Goal: Task Accomplishment & Management: Manage account settings

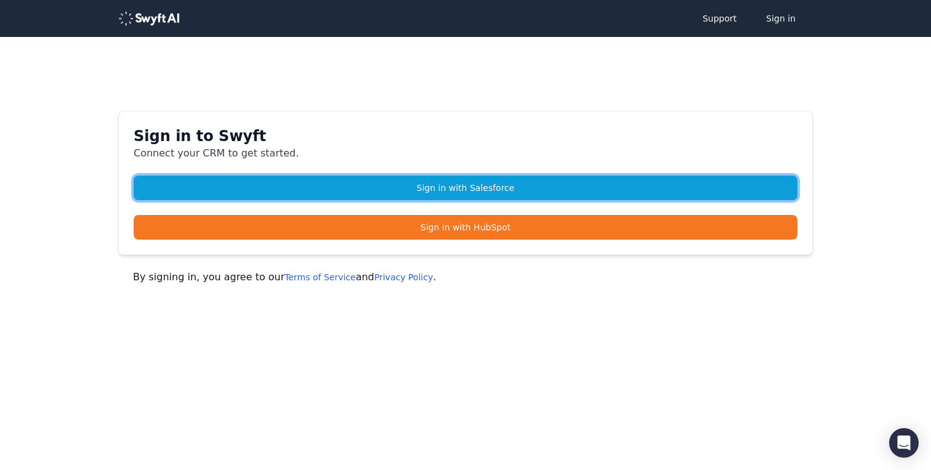
click at [491, 186] on link "Sign in with Salesforce" at bounding box center [466, 187] width 664 height 25
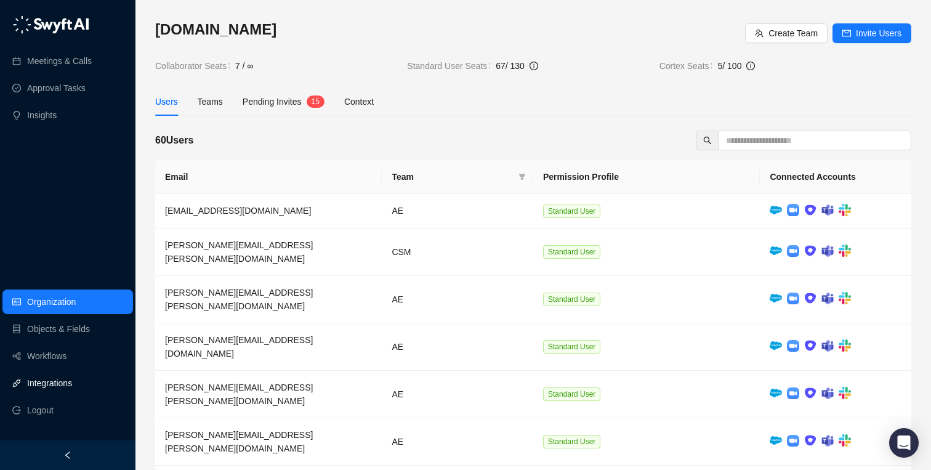
click at [68, 384] on link "Integrations" at bounding box center [49, 383] width 45 height 25
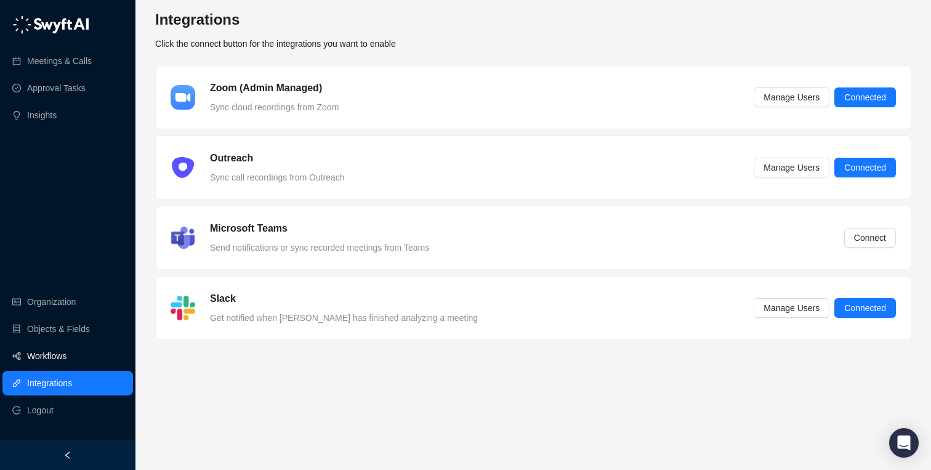
click at [39, 360] on link "Workflows" at bounding box center [46, 356] width 39 height 25
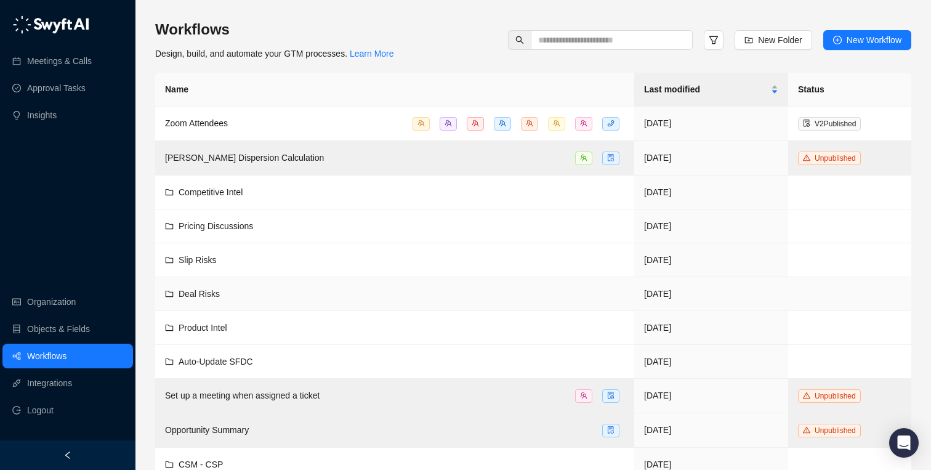
click at [196, 289] on span "Deal Risks" at bounding box center [199, 294] width 41 height 10
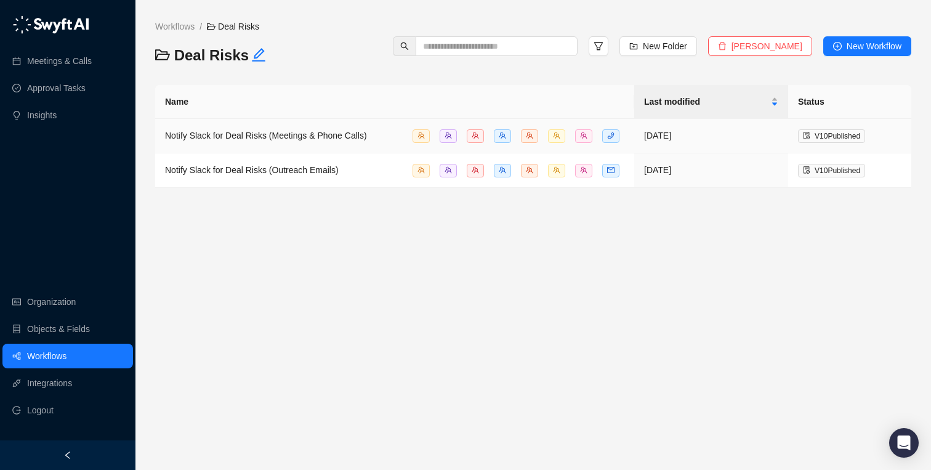
click at [309, 139] on span "Notify Slack for Deal Risks (Meetings & Phone Calls)" at bounding box center [266, 136] width 202 height 10
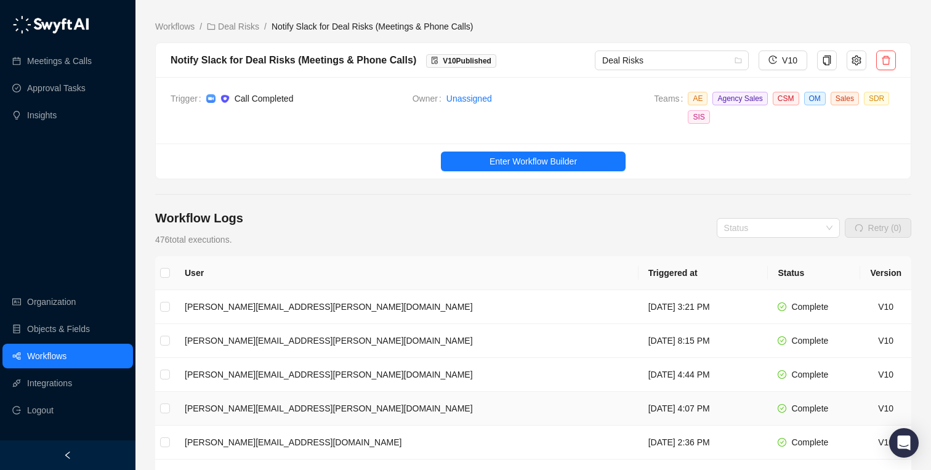
scroll to position [1, 0]
click at [520, 159] on span "Enter Workflow Builder" at bounding box center [533, 161] width 87 height 14
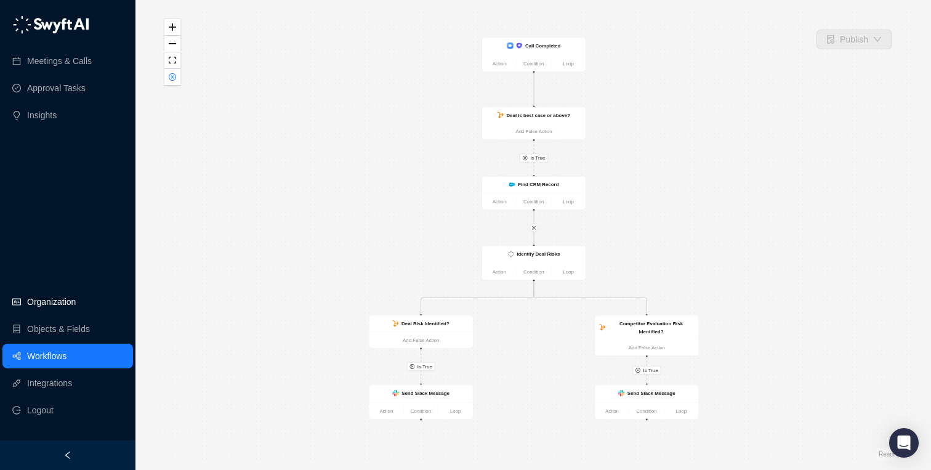
click at [47, 300] on link "Organization" at bounding box center [51, 301] width 49 height 25
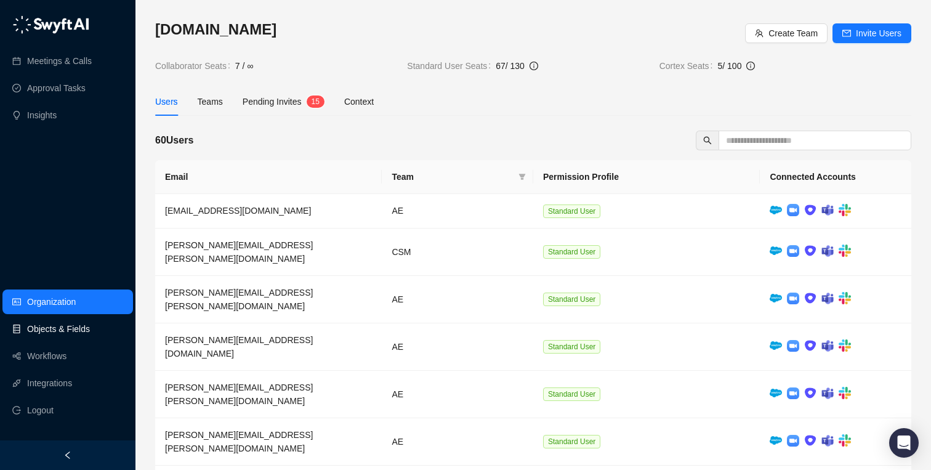
click at [63, 331] on link "Objects & Fields" at bounding box center [58, 329] width 63 height 25
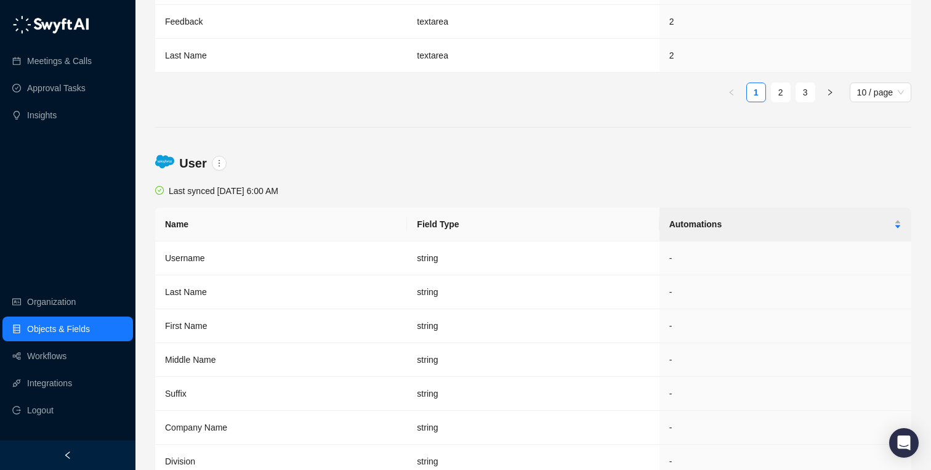
scroll to position [7840, 0]
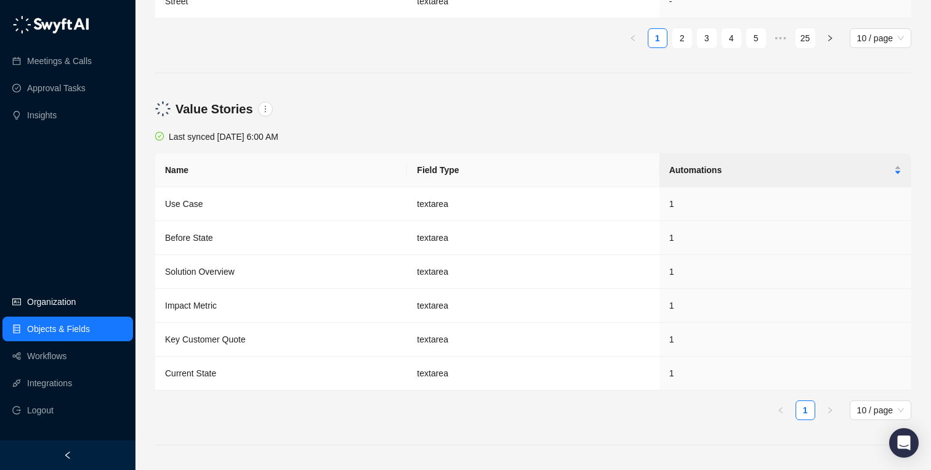
click at [50, 296] on link "Organization" at bounding box center [51, 301] width 49 height 25
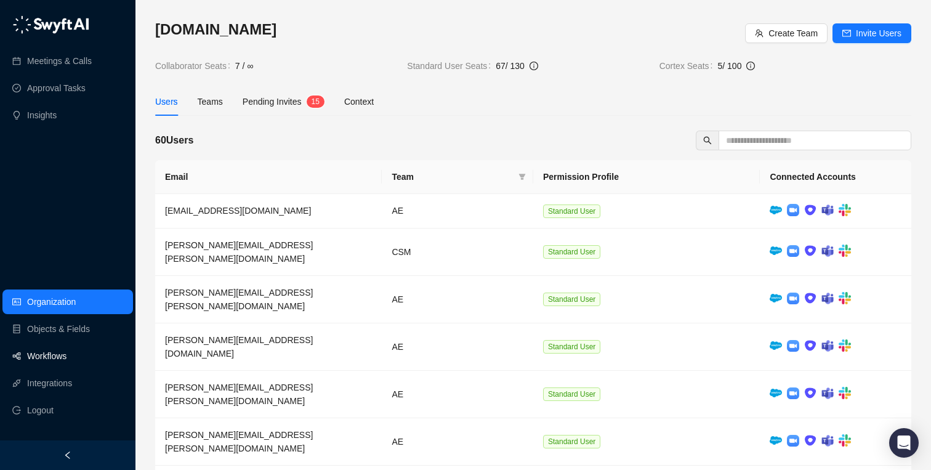
click at [33, 360] on link "Workflows" at bounding box center [46, 356] width 39 height 25
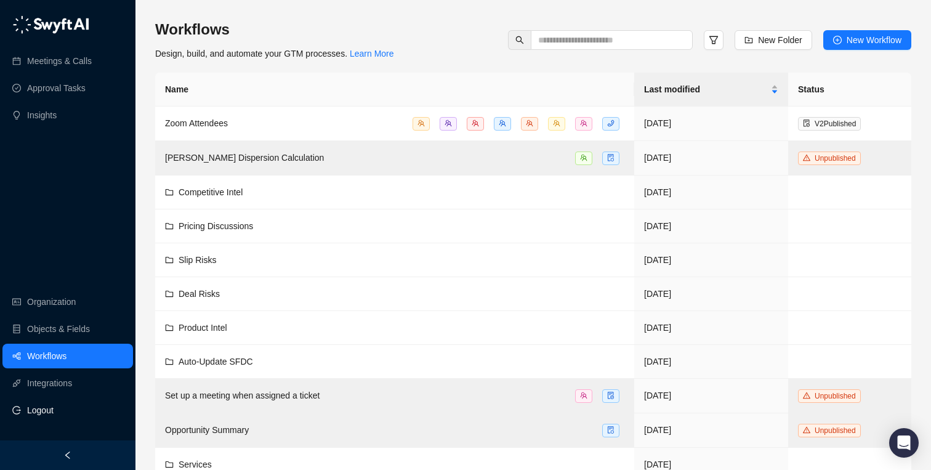
click at [34, 399] on span "Logout" at bounding box center [40, 410] width 26 height 25
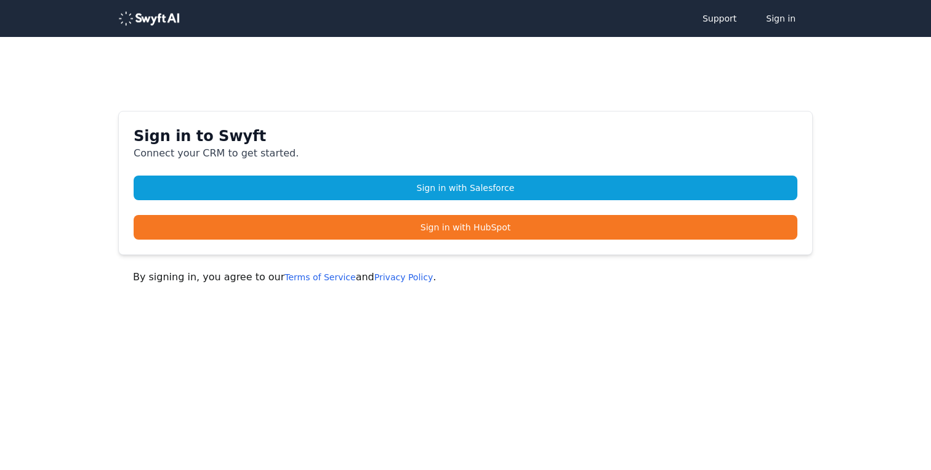
click at [38, 385] on body "Support Sign in Sign in to Swyft Connect your CRM to get started. Sign in with …" at bounding box center [465, 199] width 931 height 398
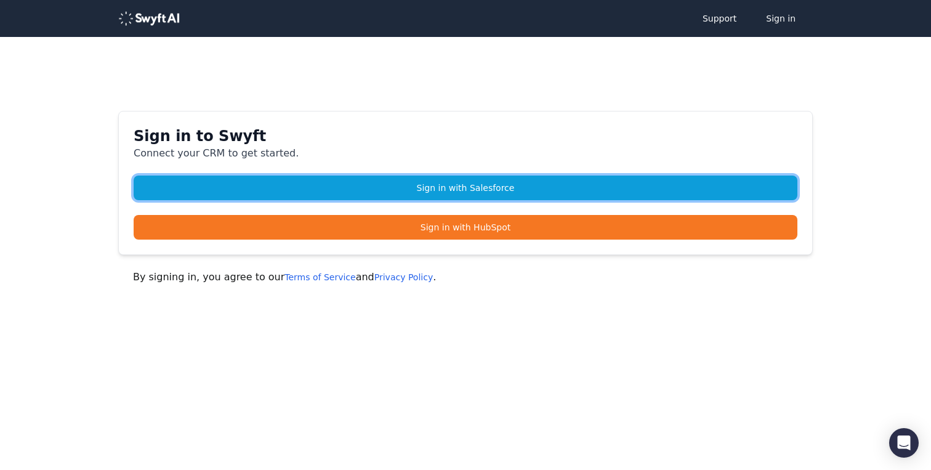
click at [414, 184] on link "Sign in with Salesforce" at bounding box center [466, 187] width 664 height 25
